Goal: Task Accomplishment & Management: Manage account settings

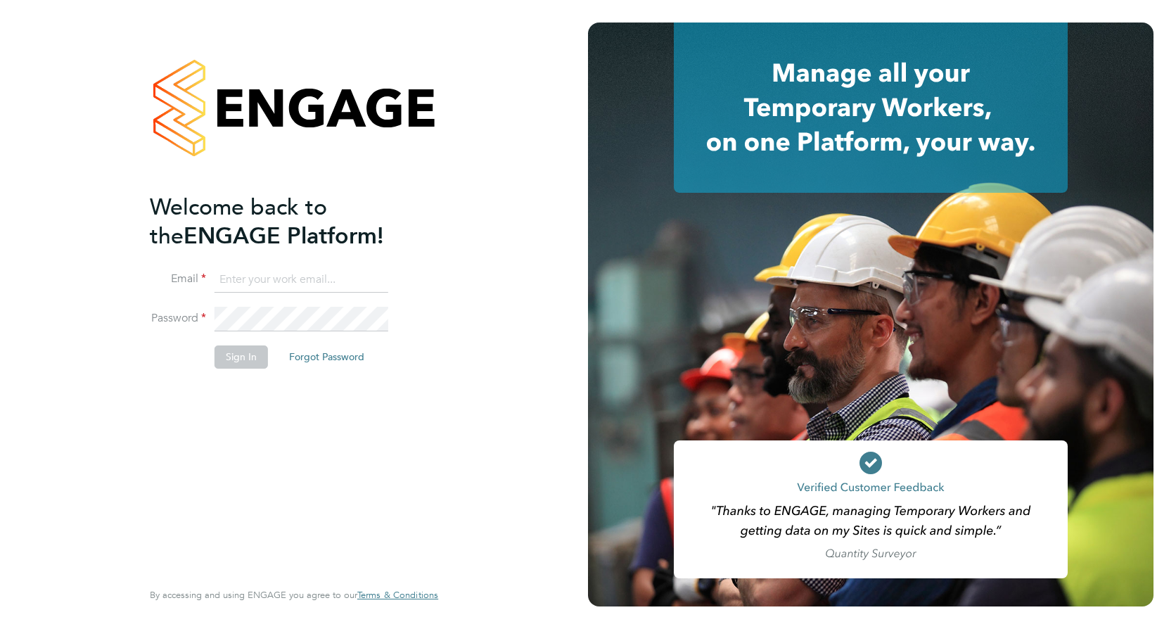
type input "frazer.newsome@vistry.co.uk"
click at [239, 356] on button "Sign In" at bounding box center [241, 356] width 53 height 23
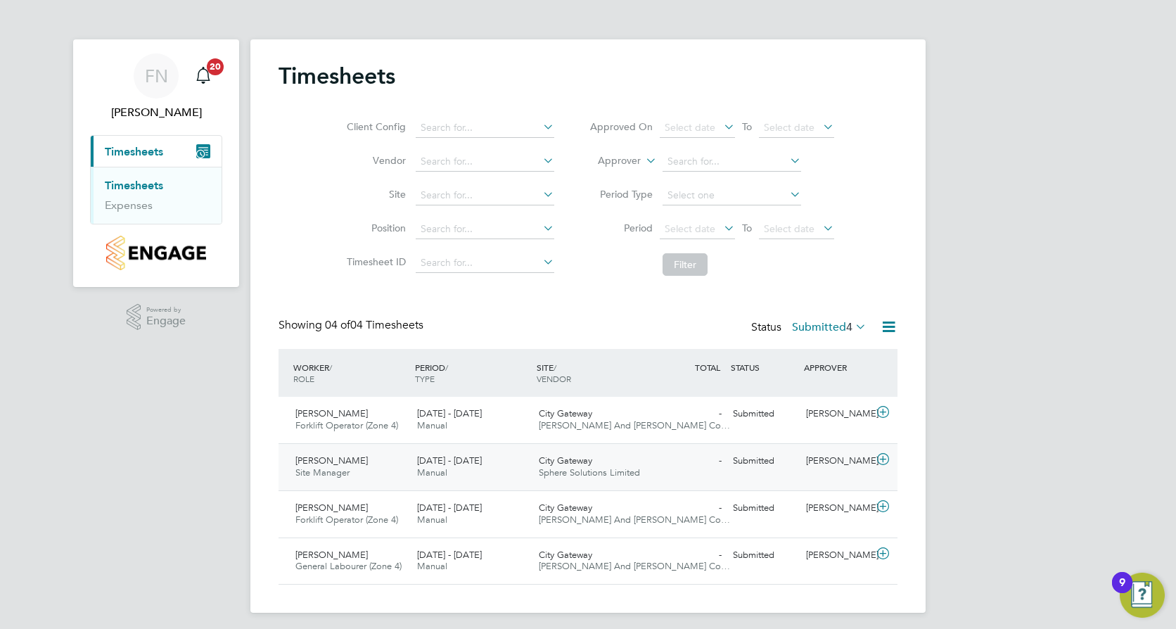
click at [495, 471] on div "15 - 21 Sep 2025 Manual" at bounding box center [473, 467] width 122 height 35
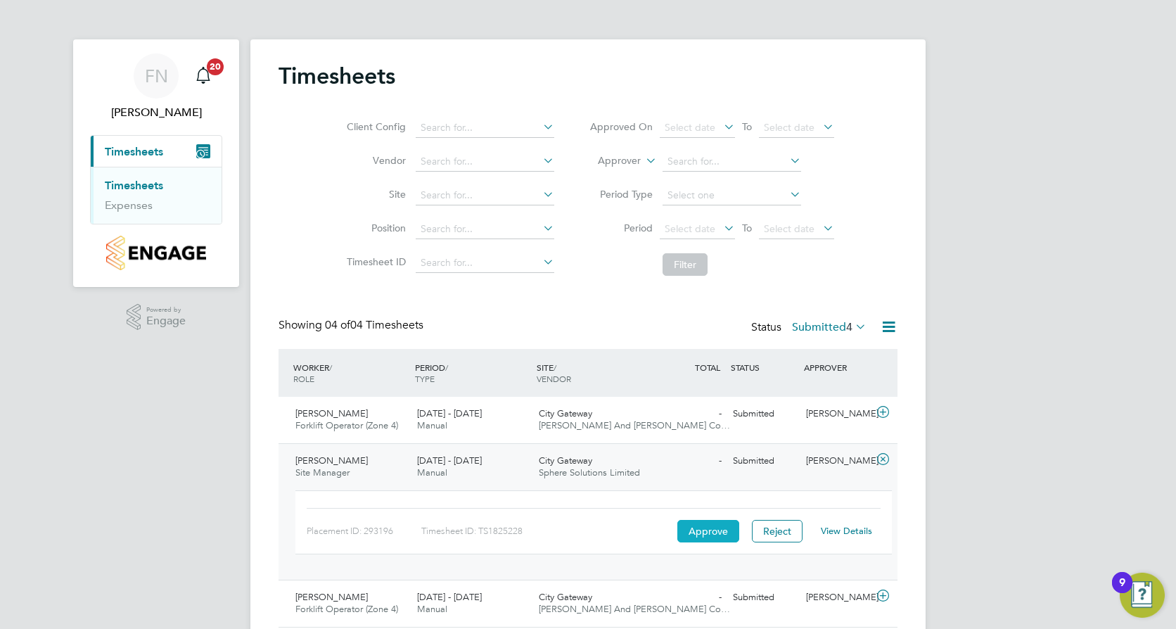
click at [724, 540] on button "Approve" at bounding box center [709, 531] width 62 height 23
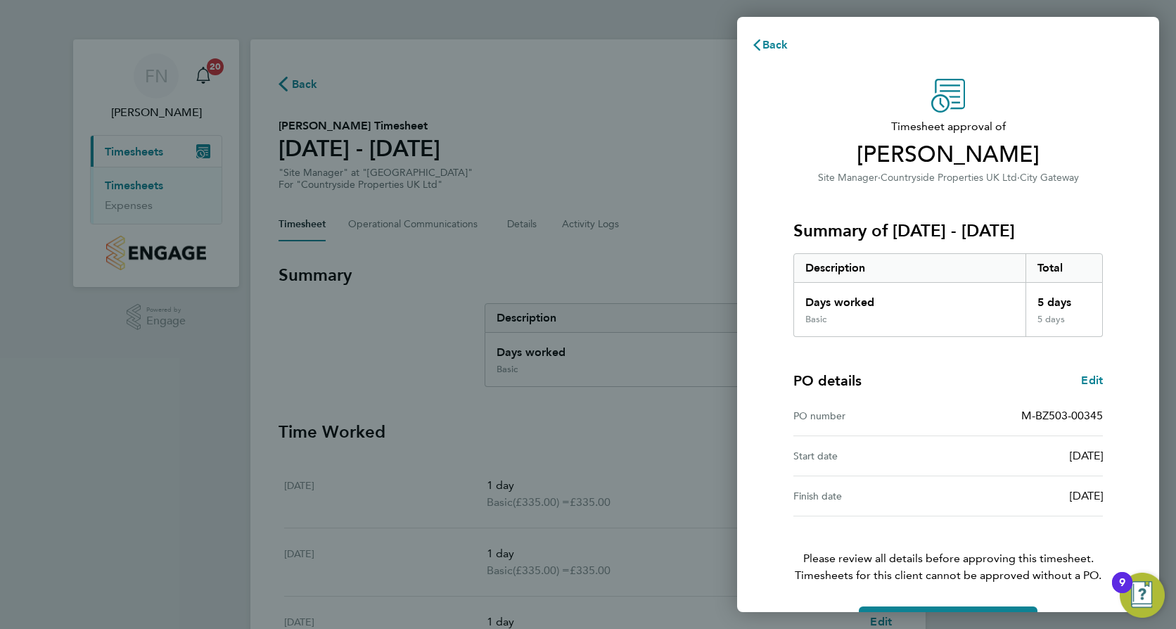
scroll to position [45, 0]
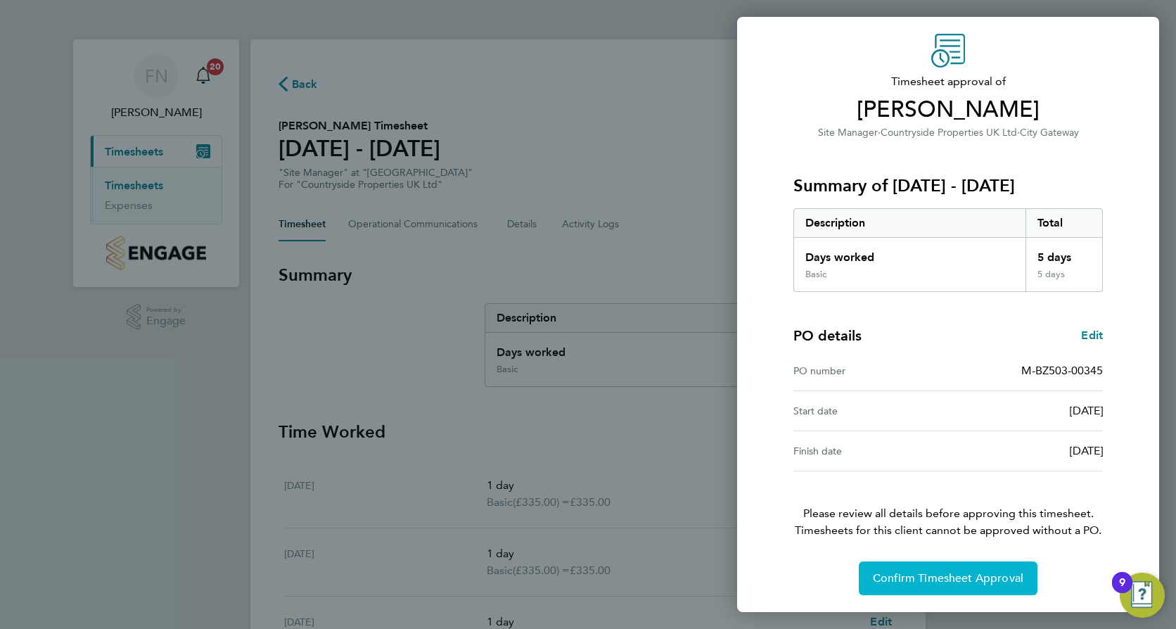
click at [954, 573] on span "Confirm Timesheet Approval" at bounding box center [948, 578] width 151 height 14
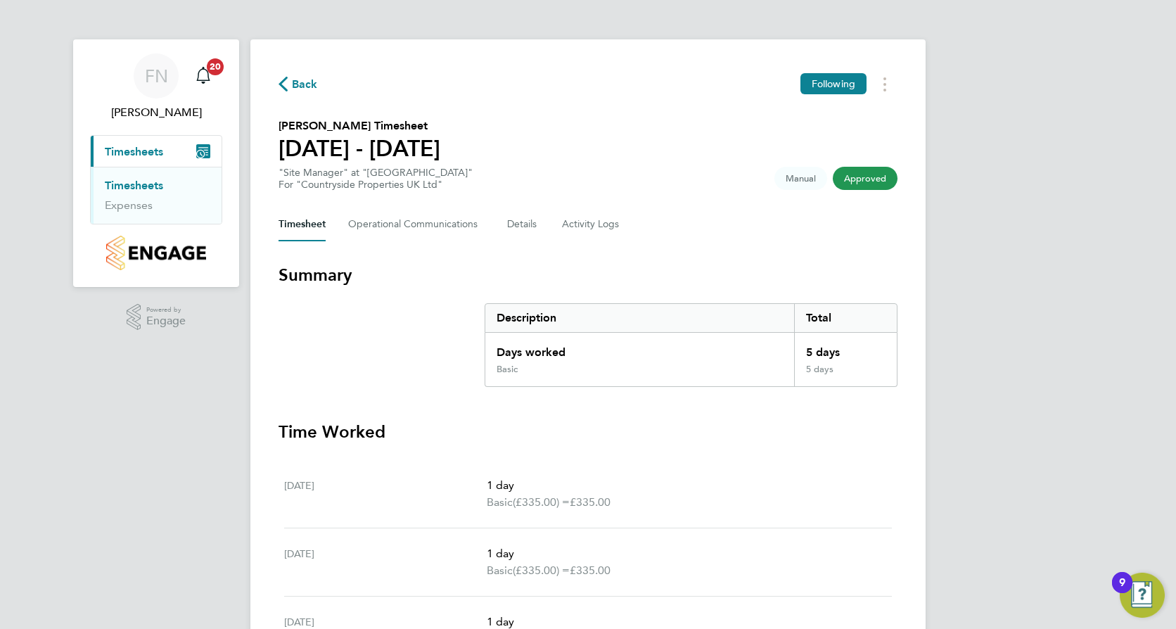
click at [134, 189] on link "Timesheets" at bounding box center [134, 185] width 58 height 13
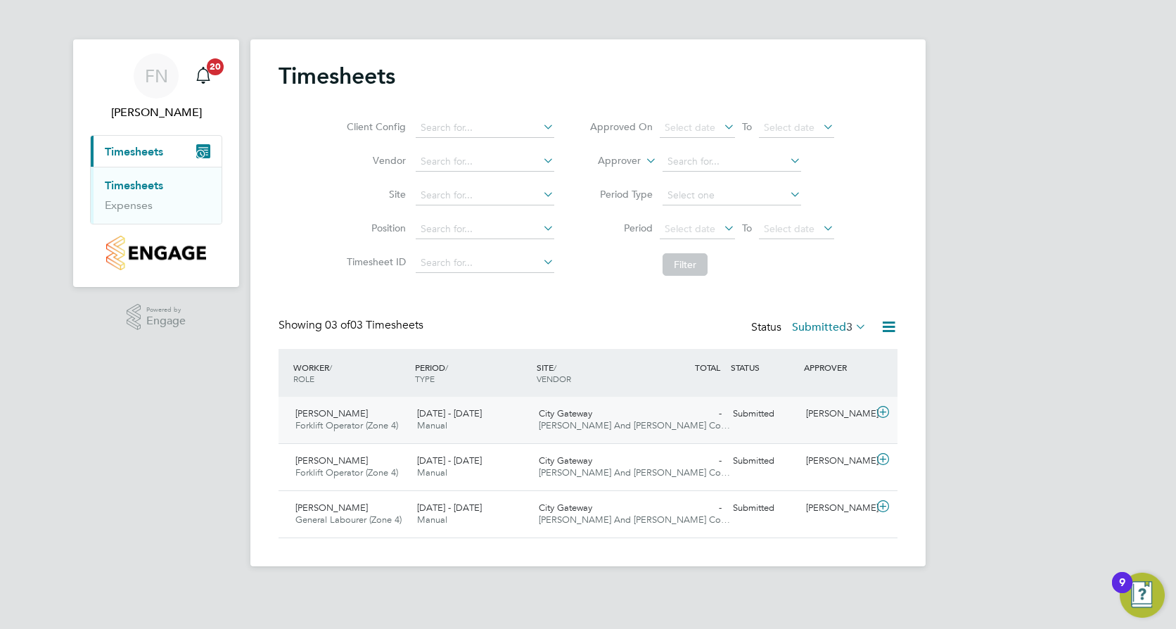
click at [405, 415] on div "Mike Slade Forklift Operator (Zone 4) 15 - 21 Sep 2025" at bounding box center [351, 419] width 122 height 35
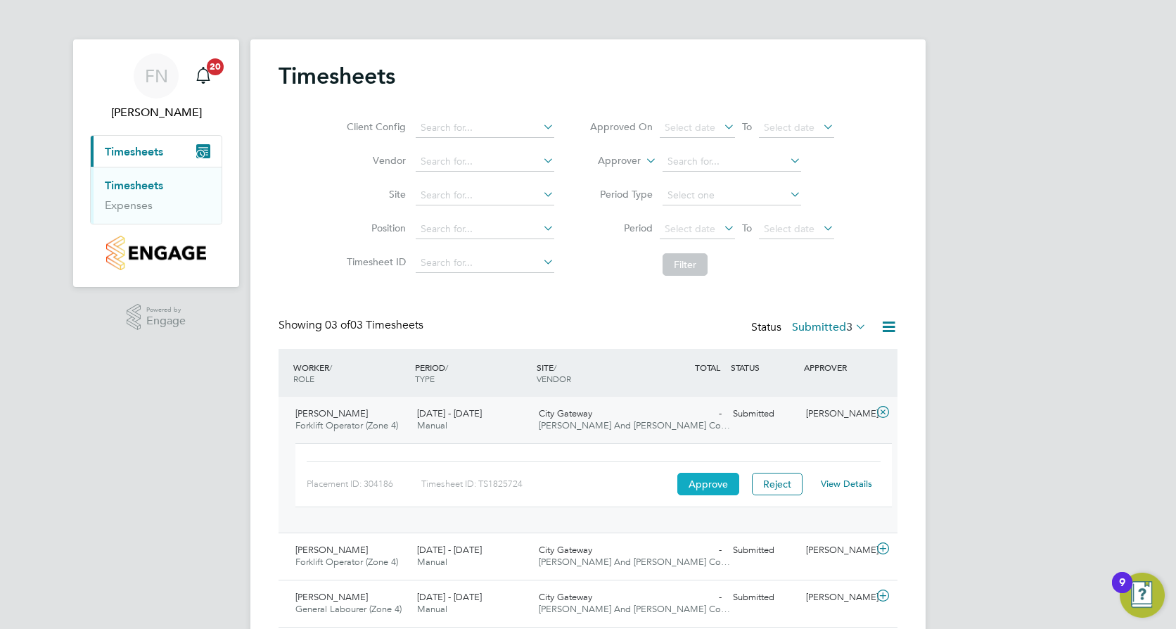
click at [706, 484] on button "Approve" at bounding box center [709, 484] width 62 height 23
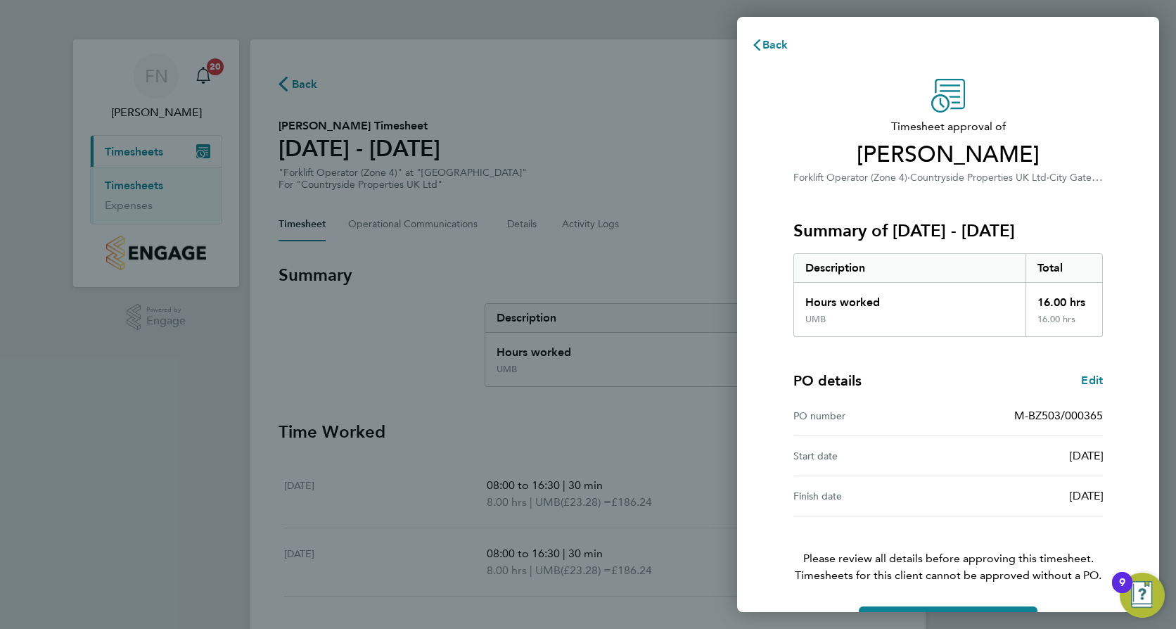
scroll to position [45, 0]
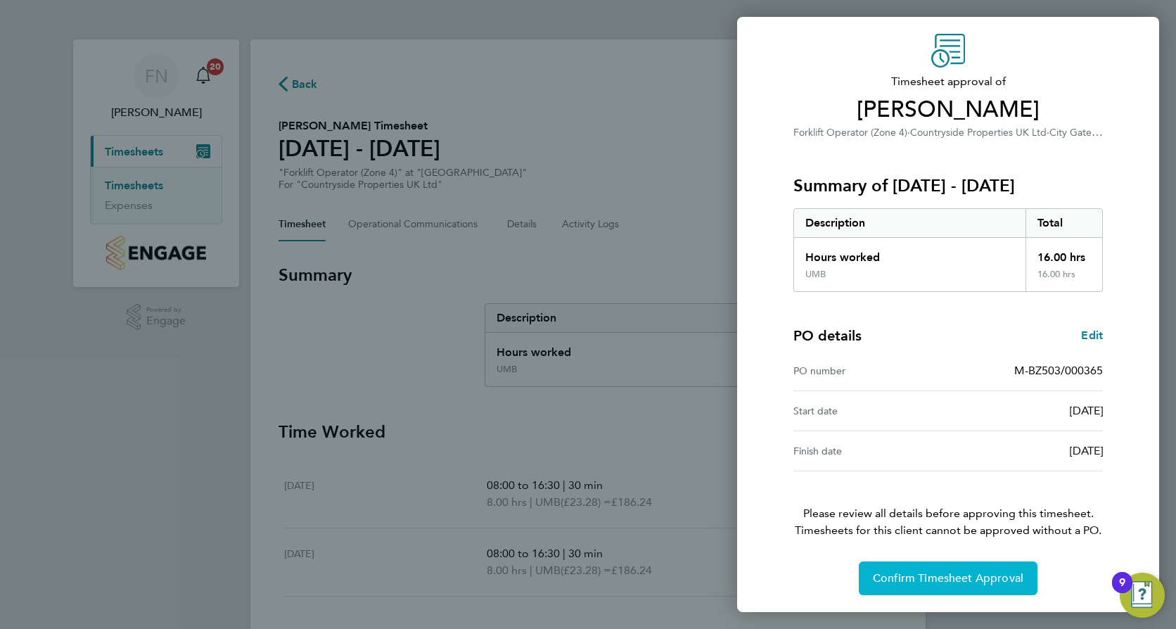
click at [886, 566] on button "Confirm Timesheet Approval" at bounding box center [948, 578] width 179 height 34
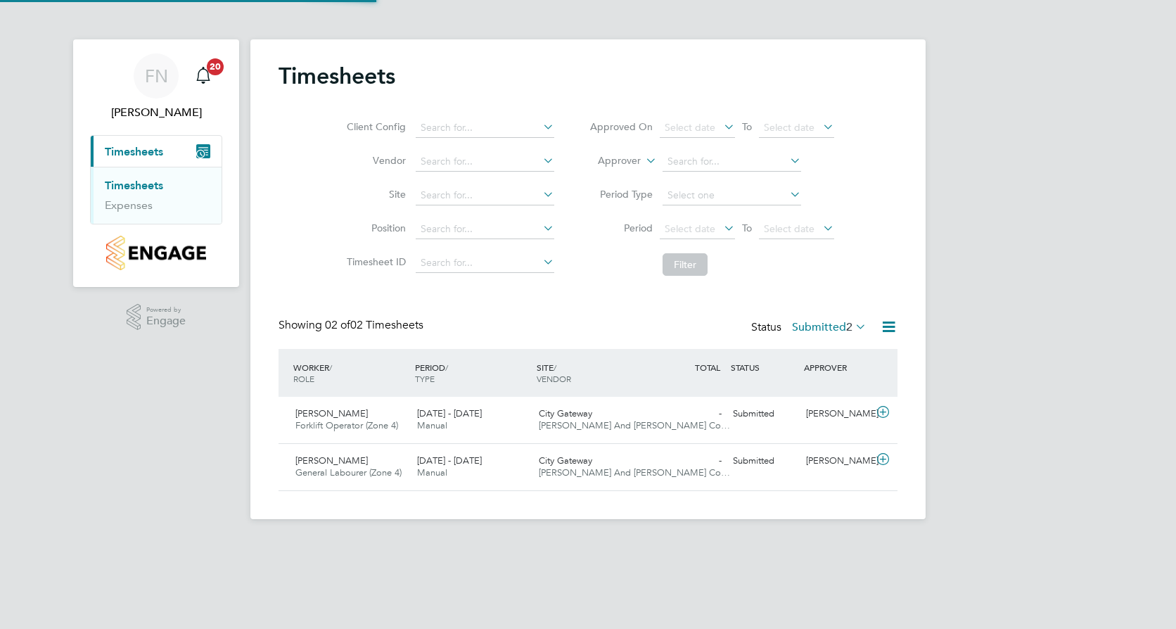
scroll to position [36, 122]
click at [381, 419] on div "Andrew Bryant Forklift Operator (Zone 4) 15 - 21 Sep 2025" at bounding box center [351, 419] width 122 height 35
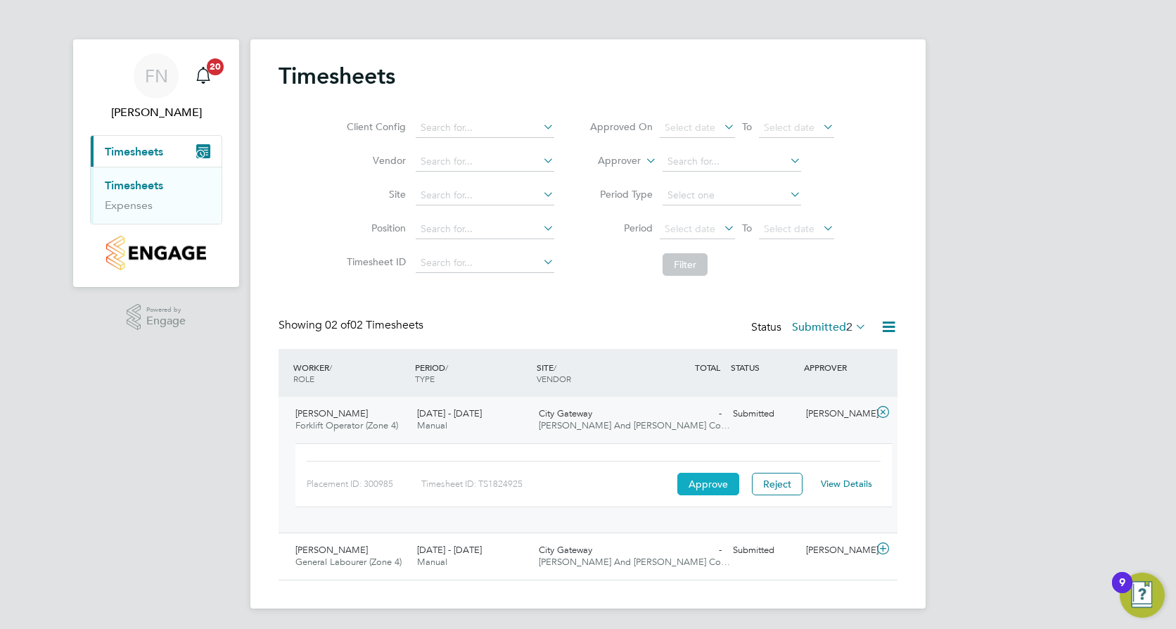
click at [723, 487] on button "Approve" at bounding box center [709, 484] width 62 height 23
click at [701, 561] on div "- Submitted" at bounding box center [690, 550] width 73 height 23
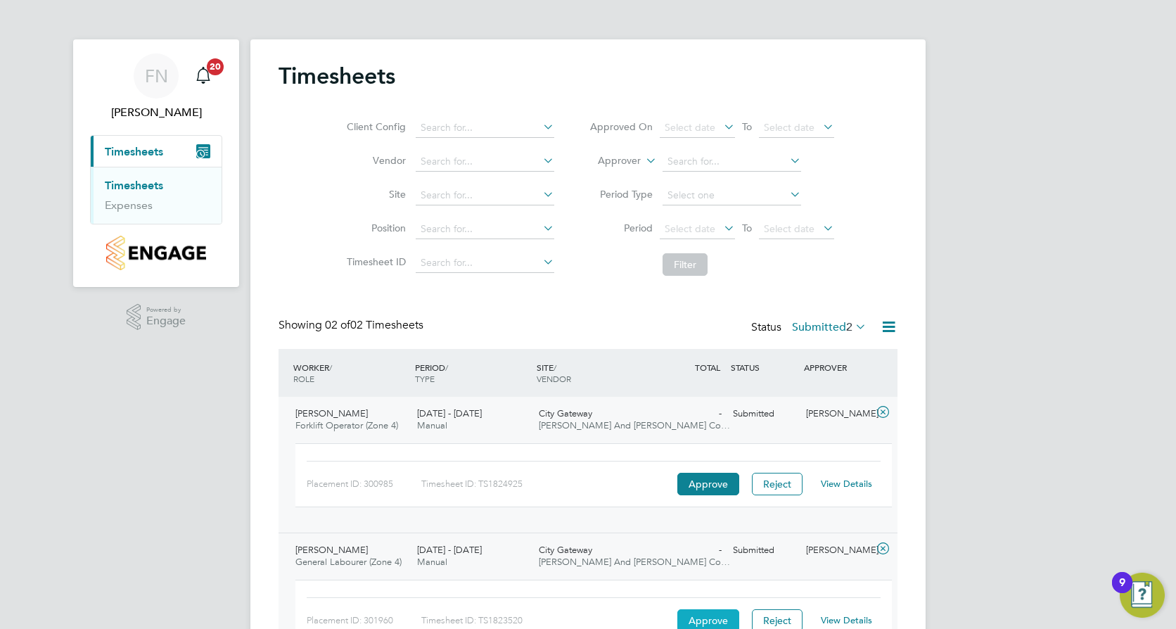
click at [706, 616] on button "Approve" at bounding box center [709, 620] width 62 height 23
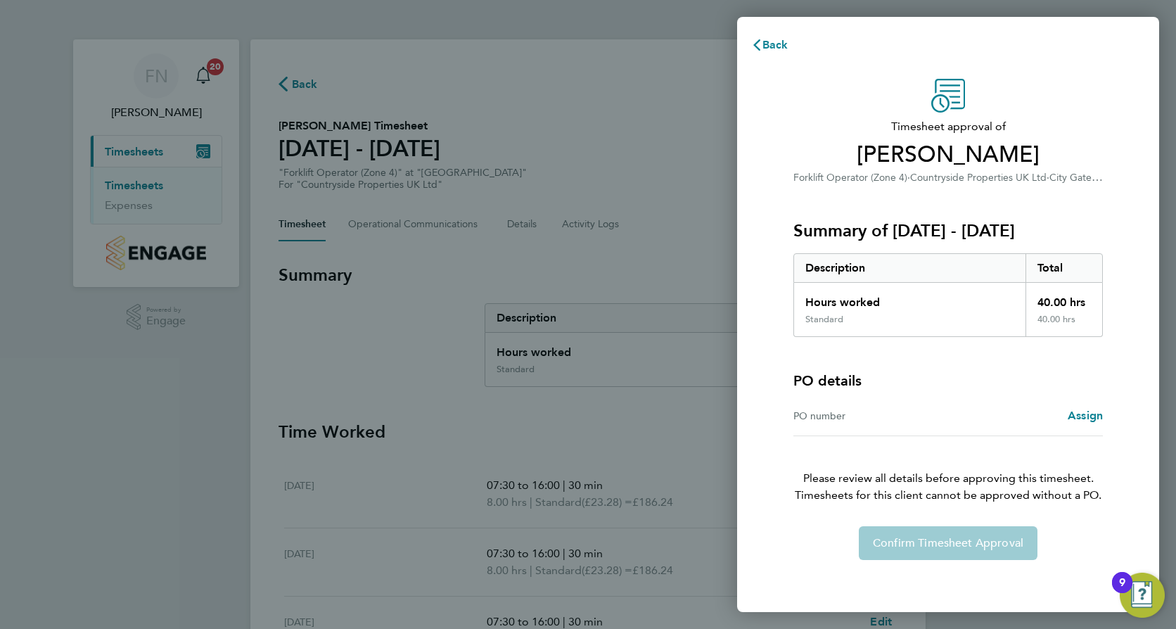
click at [911, 545] on div "Confirm Timesheet Approval" at bounding box center [948, 543] width 343 height 34
click at [955, 549] on div "Confirm Timesheet Approval" at bounding box center [948, 543] width 343 height 34
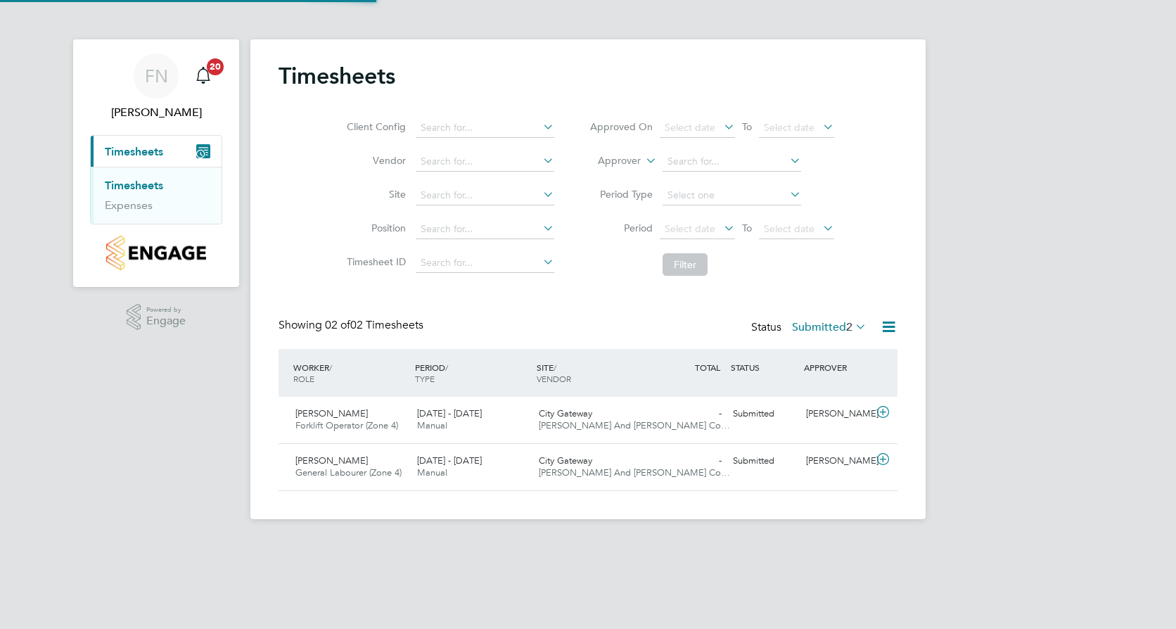
scroll to position [36, 122]
click at [839, 331] on label "Submitted 2" at bounding box center [829, 327] width 75 height 14
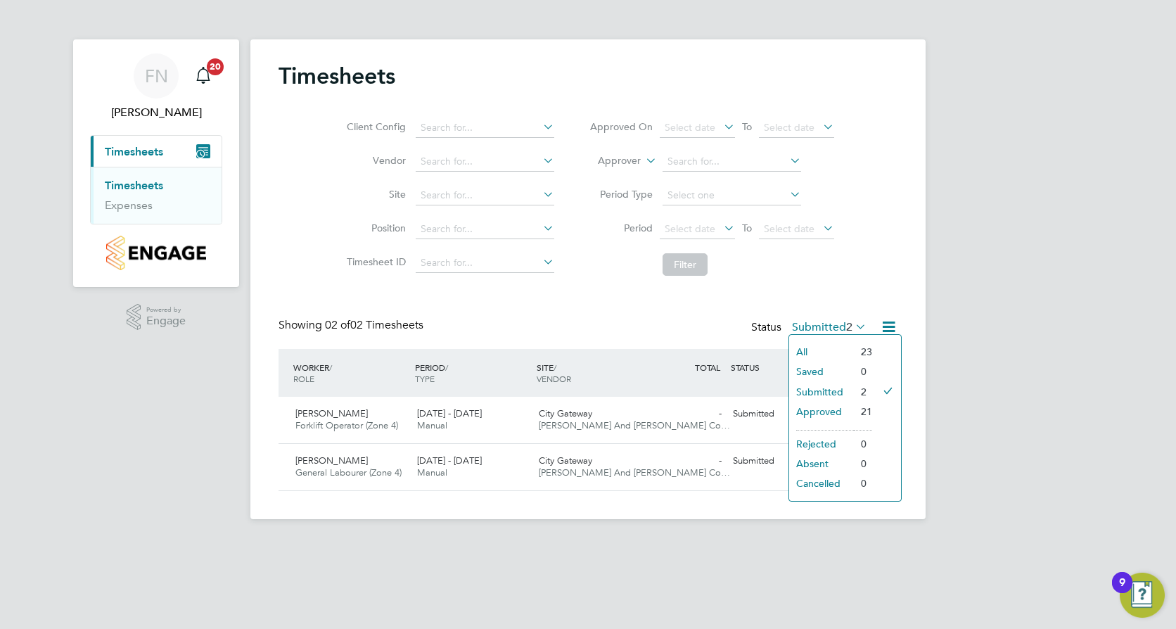
click at [841, 411] on li "Approved" at bounding box center [821, 412] width 65 height 20
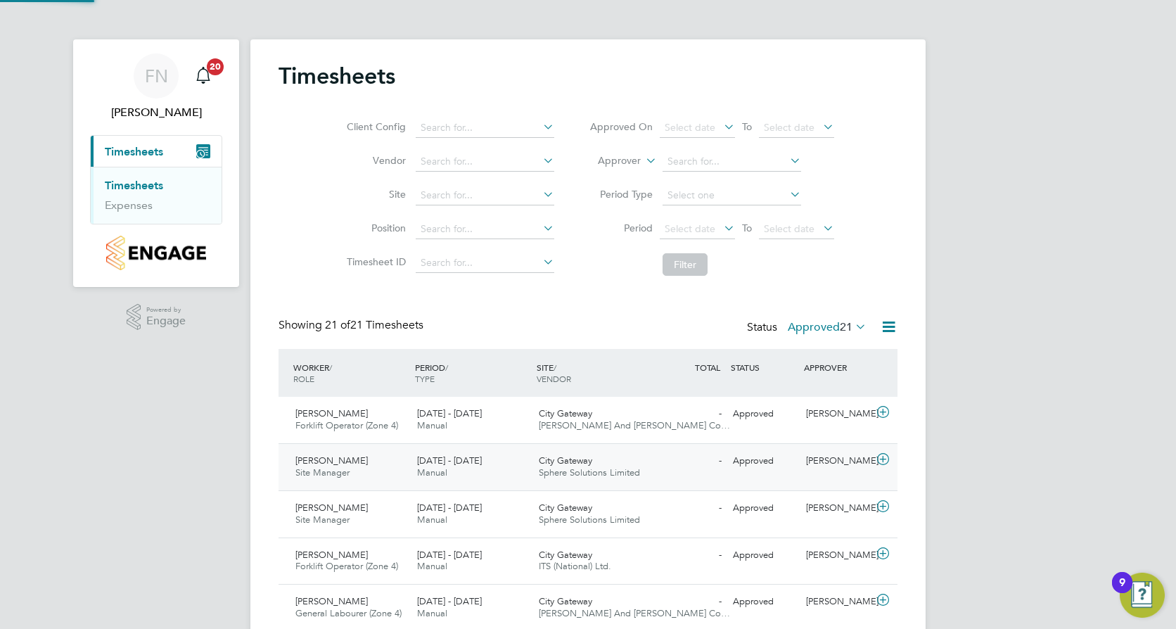
scroll to position [0, 0]
click at [815, 329] on label "Approved 21" at bounding box center [827, 327] width 79 height 14
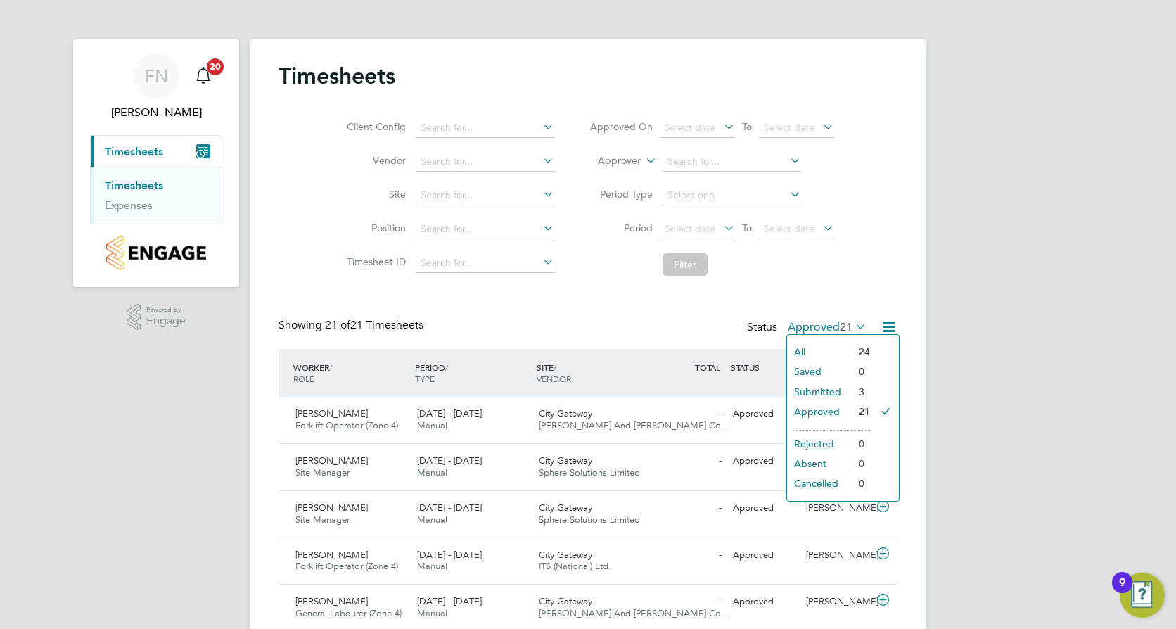
click at [827, 390] on li "Submitted" at bounding box center [819, 392] width 65 height 20
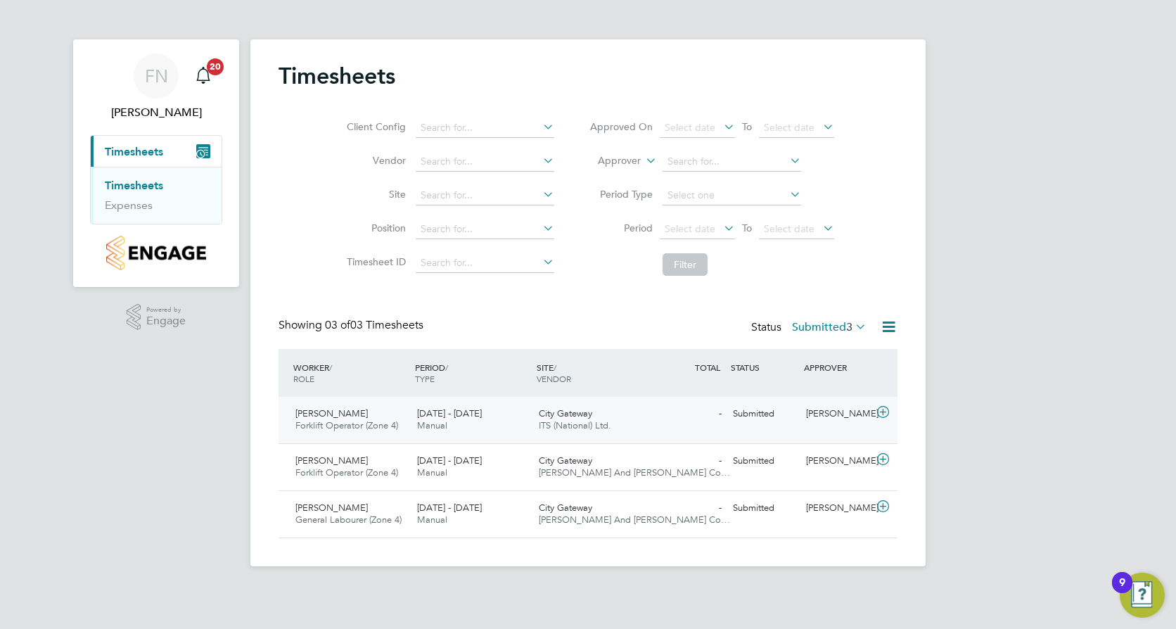
click at [407, 417] on div "Gary Coyne Forklift Operator (Zone 4) 15 - 21 Sep 2025" at bounding box center [351, 419] width 122 height 35
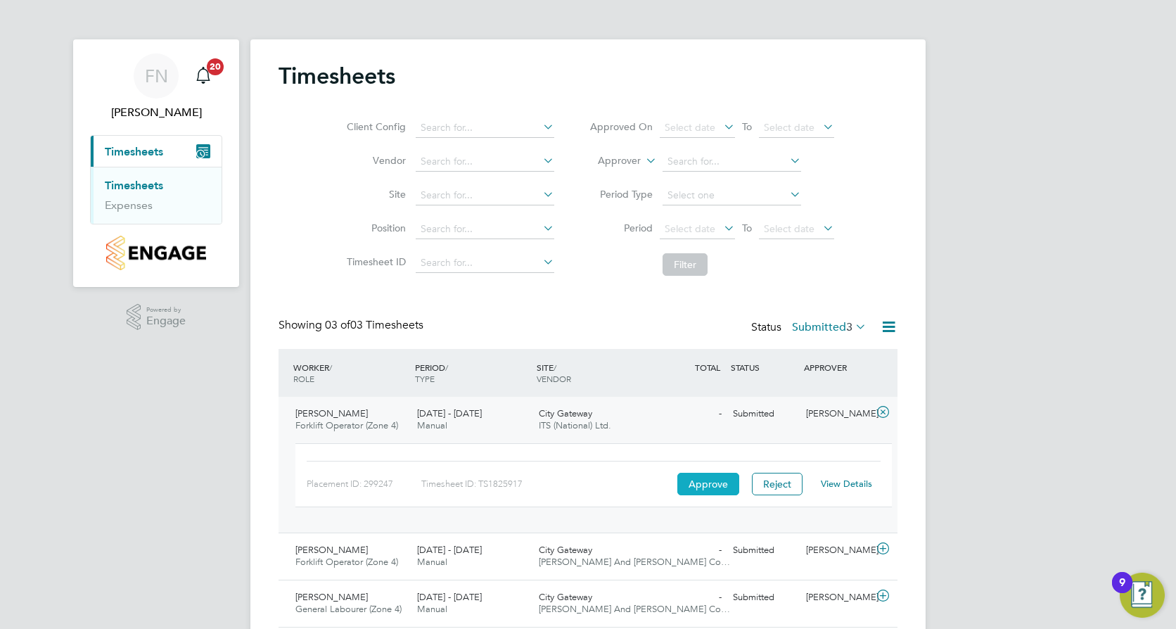
click at [717, 482] on button "Approve" at bounding box center [709, 484] width 62 height 23
